Goal: Information Seeking & Learning: Learn about a topic

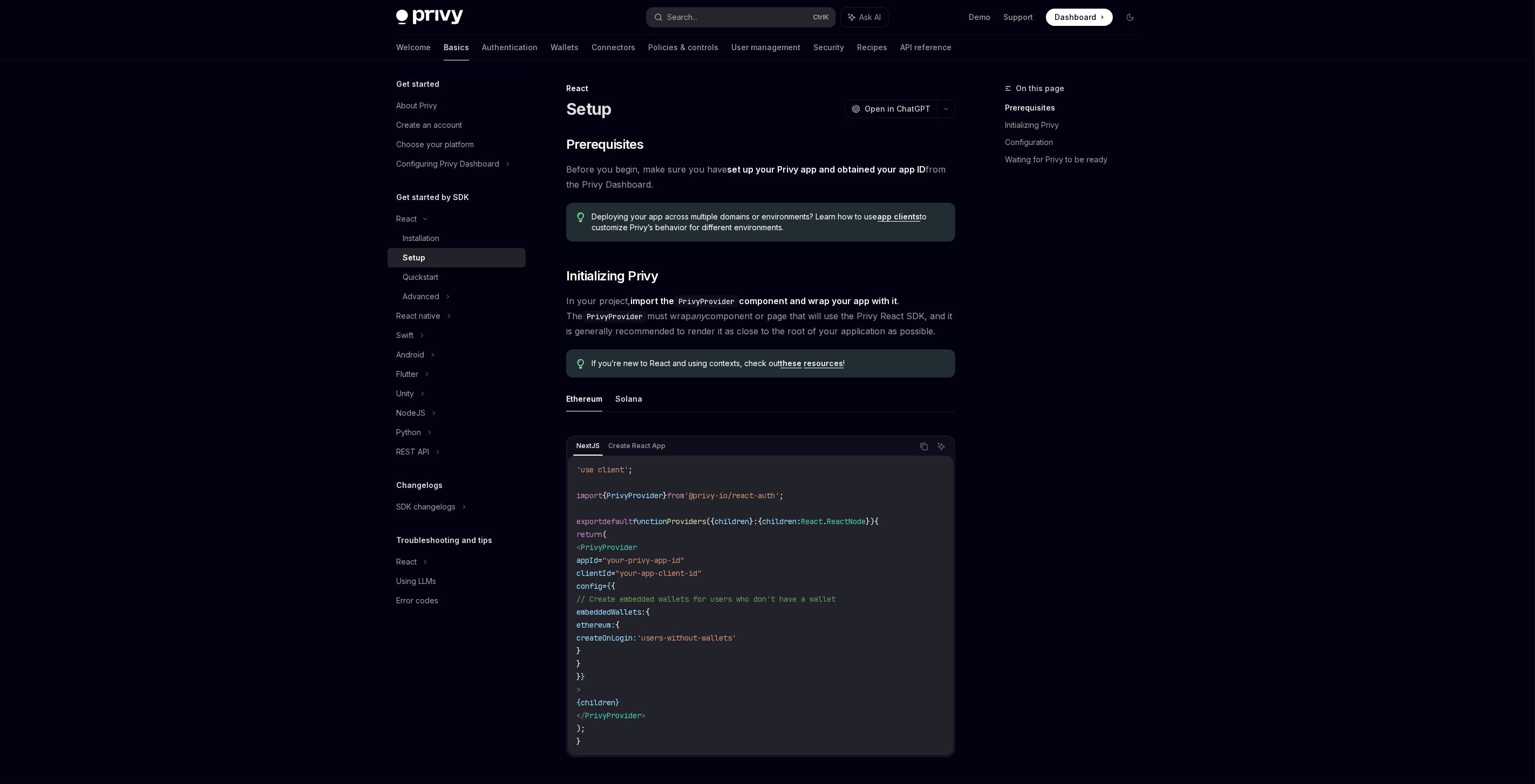
click at [444, 49] on link "Basics" at bounding box center [457, 47] width 26 height 26
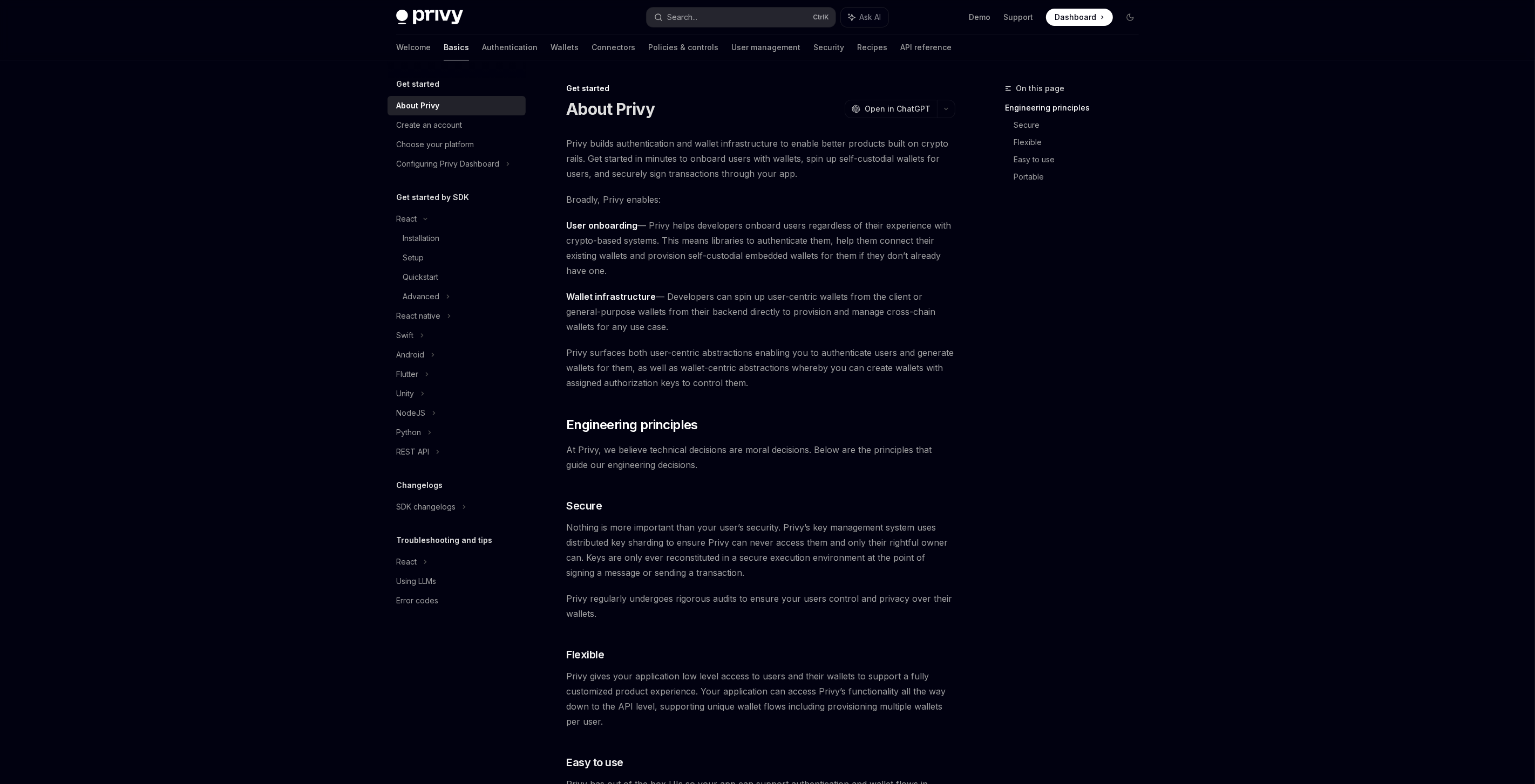
click at [421, 18] on img at bounding box center [429, 17] width 67 height 15
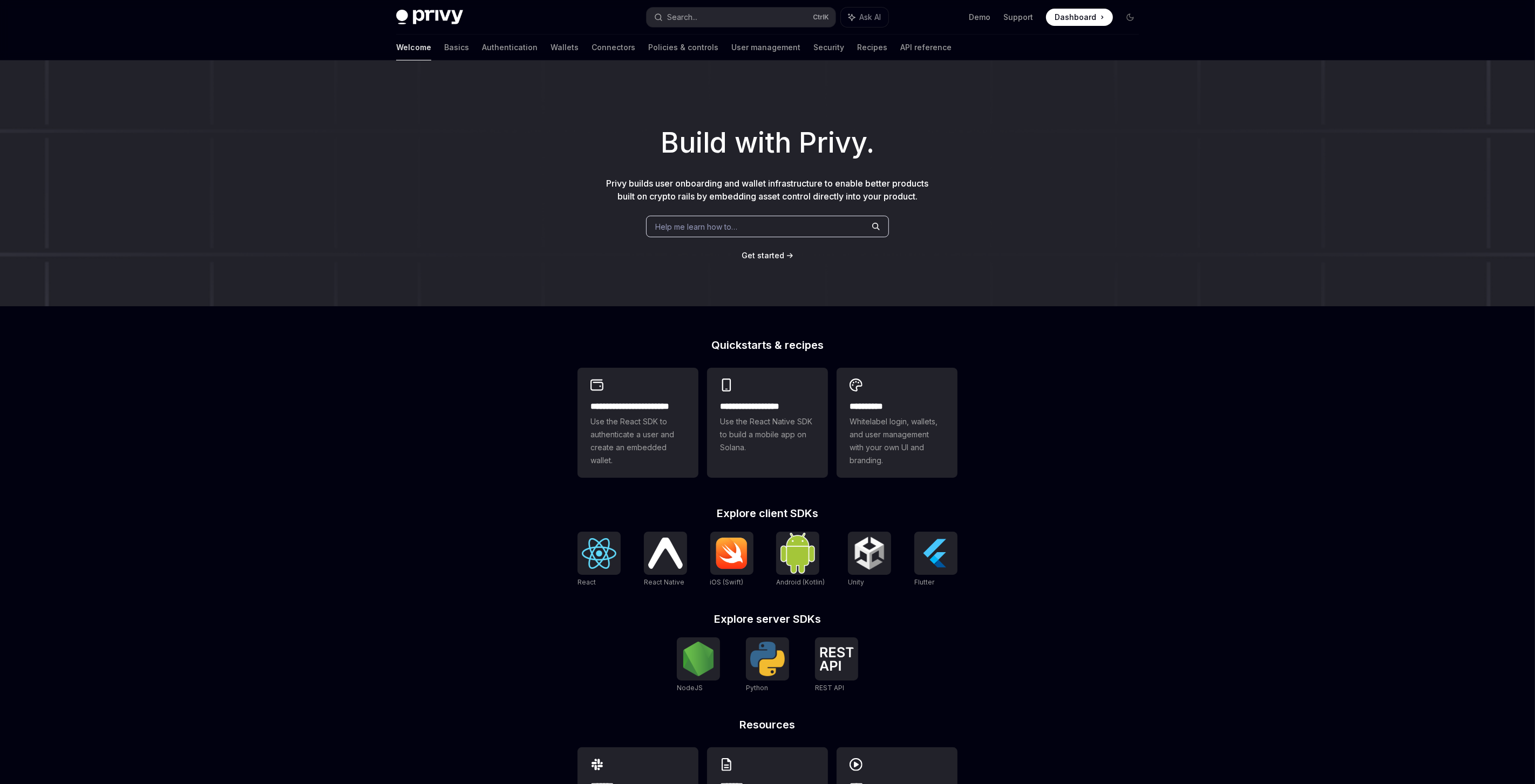
click at [421, 18] on img at bounding box center [429, 17] width 67 height 15
type textarea "*"
click at [444, 49] on link "Basics" at bounding box center [456, 47] width 25 height 26
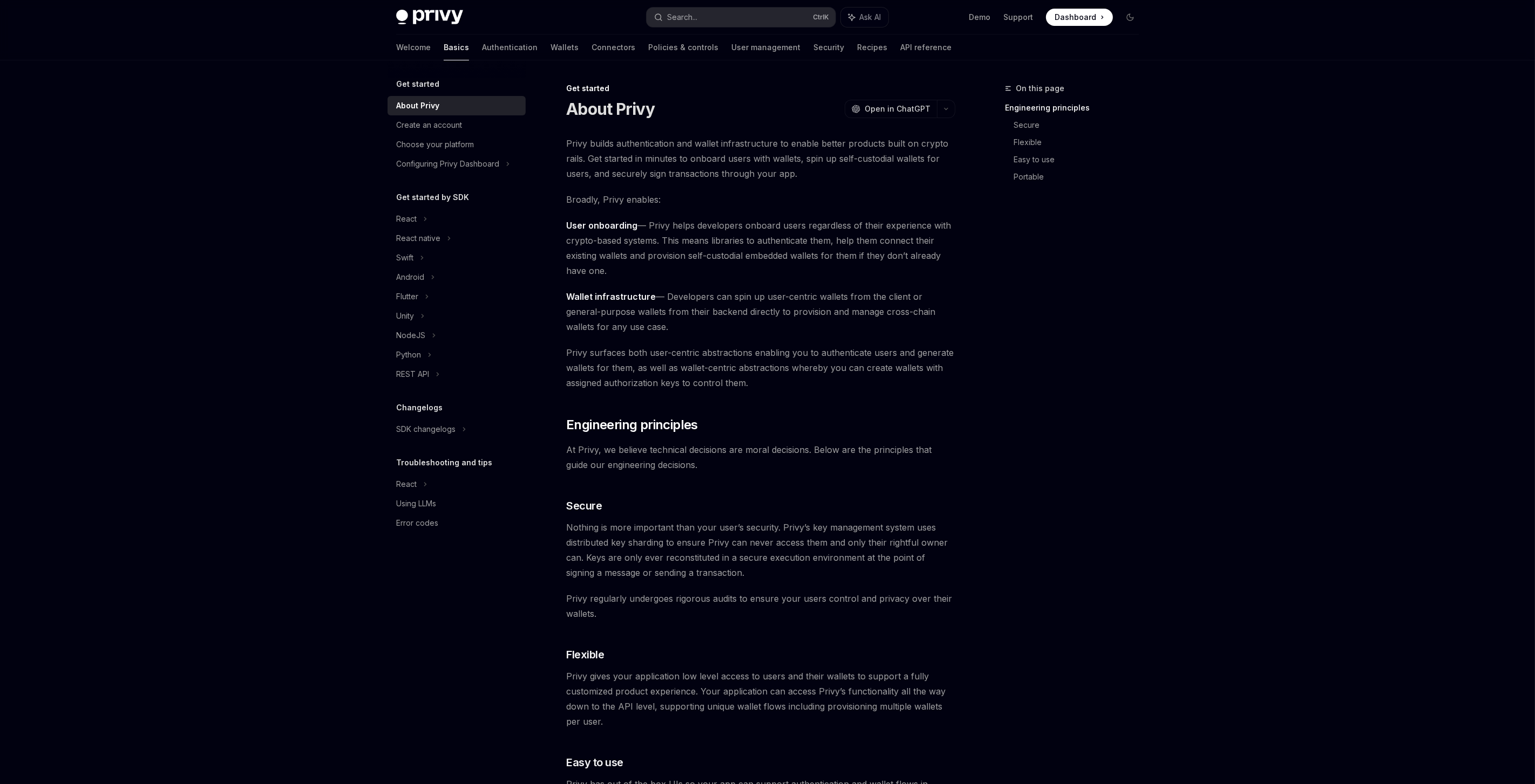
click at [410, 21] on img at bounding box center [429, 17] width 67 height 15
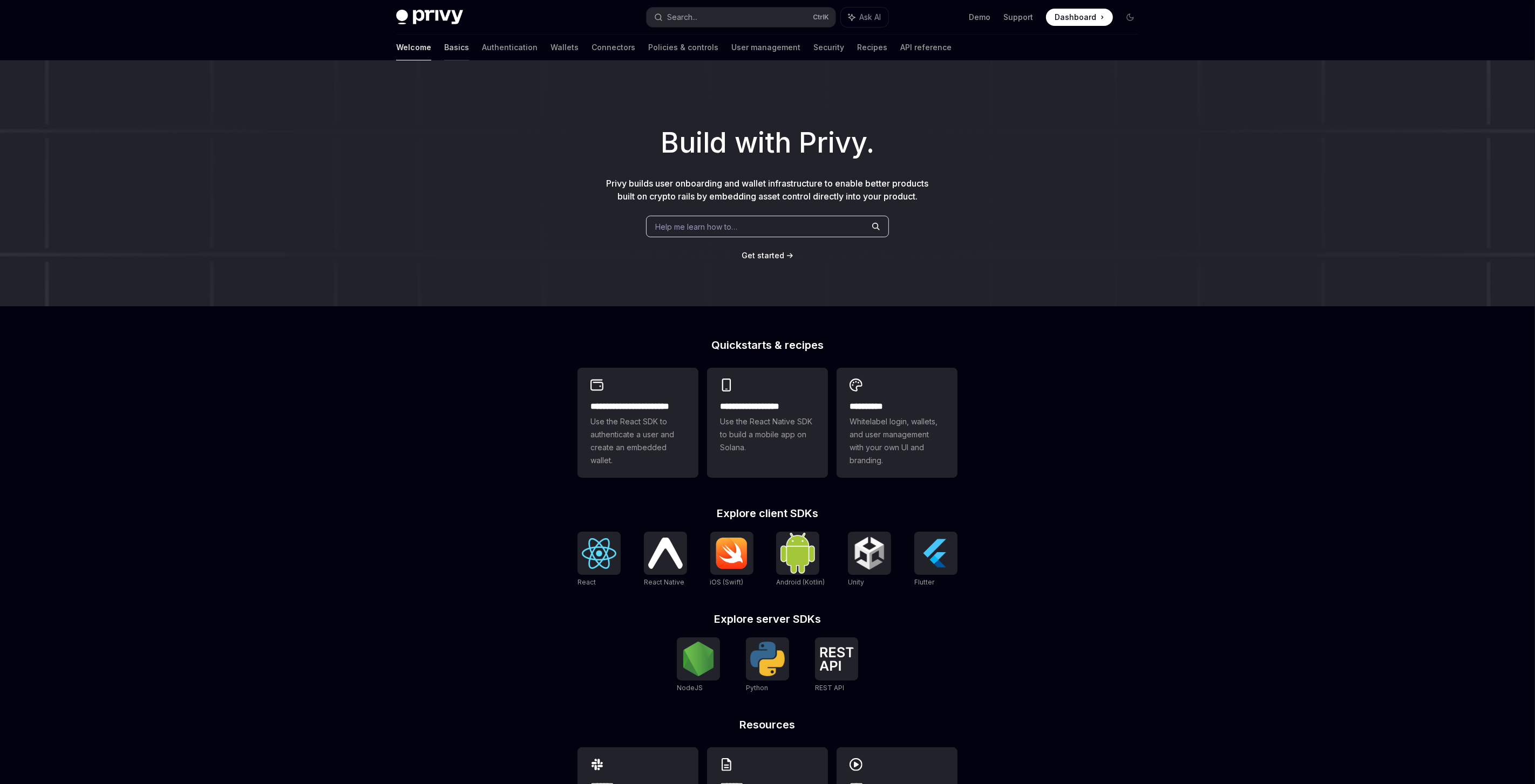
click at [444, 50] on link "Basics" at bounding box center [456, 47] width 25 height 26
type textarea "*"
